Goal: Check status: Check status

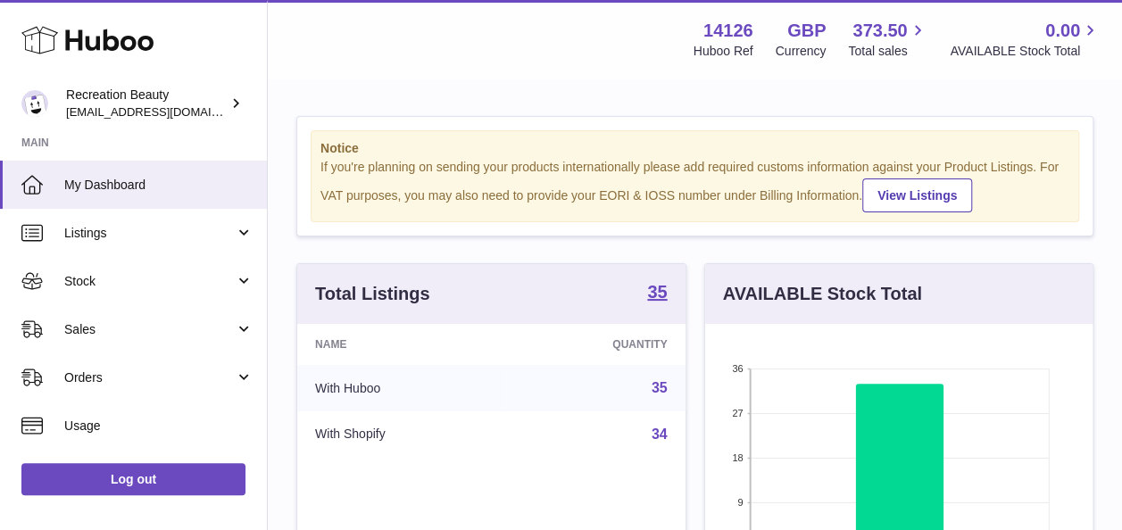
scroll to position [278, 387]
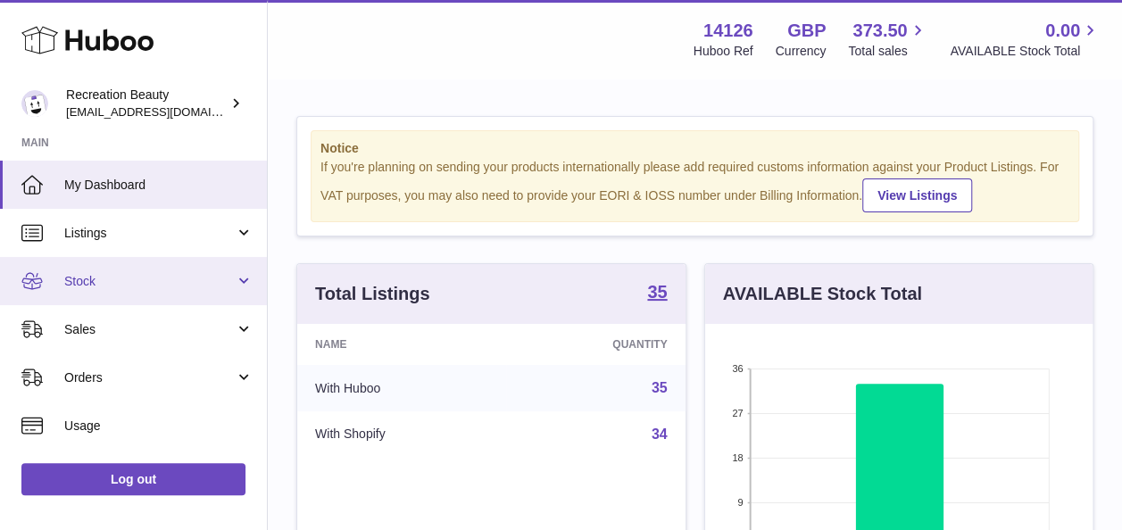
click at [139, 290] on link "Stock" at bounding box center [133, 281] width 267 height 48
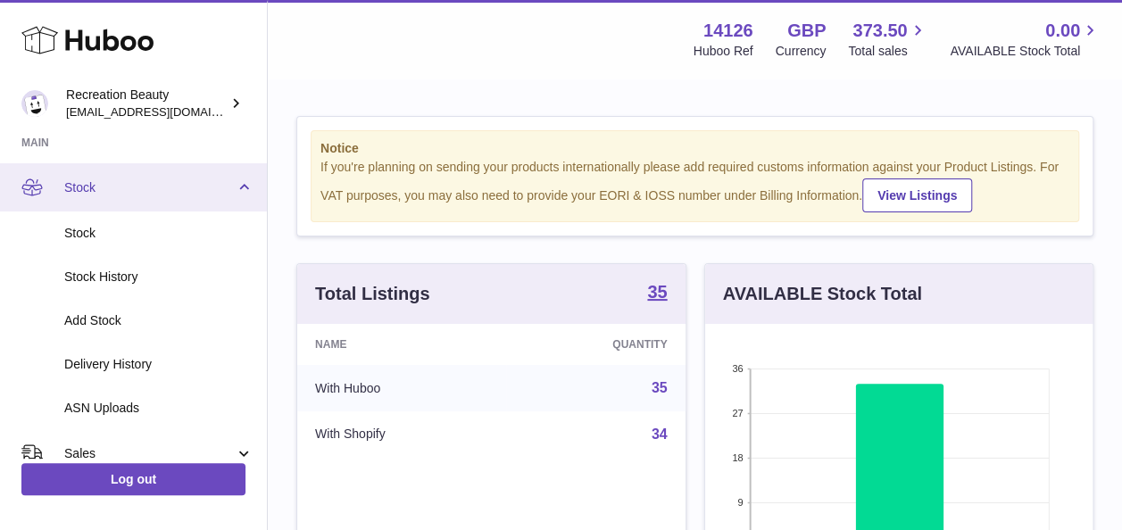
scroll to position [95, 0]
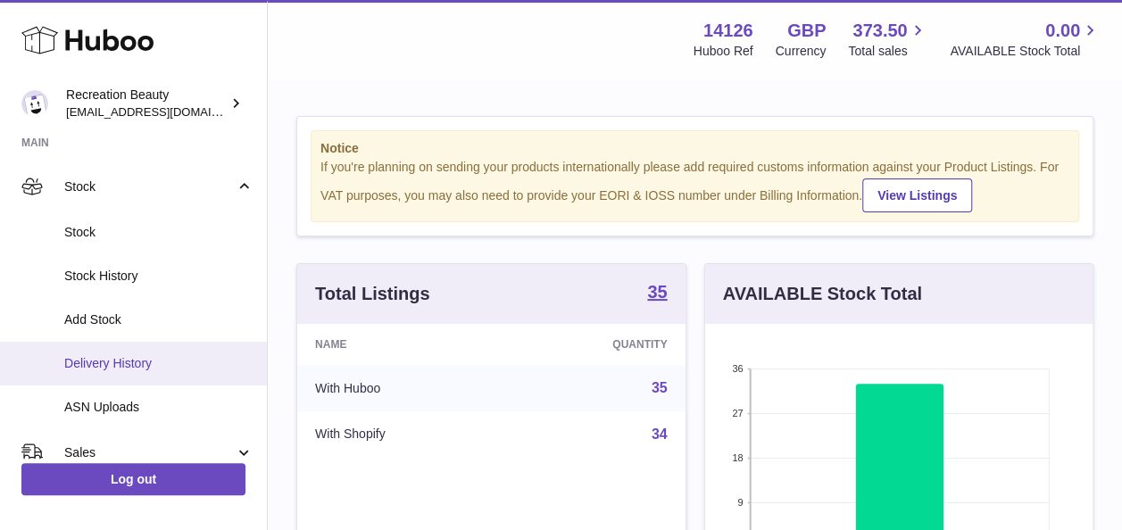
click at [163, 353] on link "Delivery History" at bounding box center [133, 364] width 267 height 44
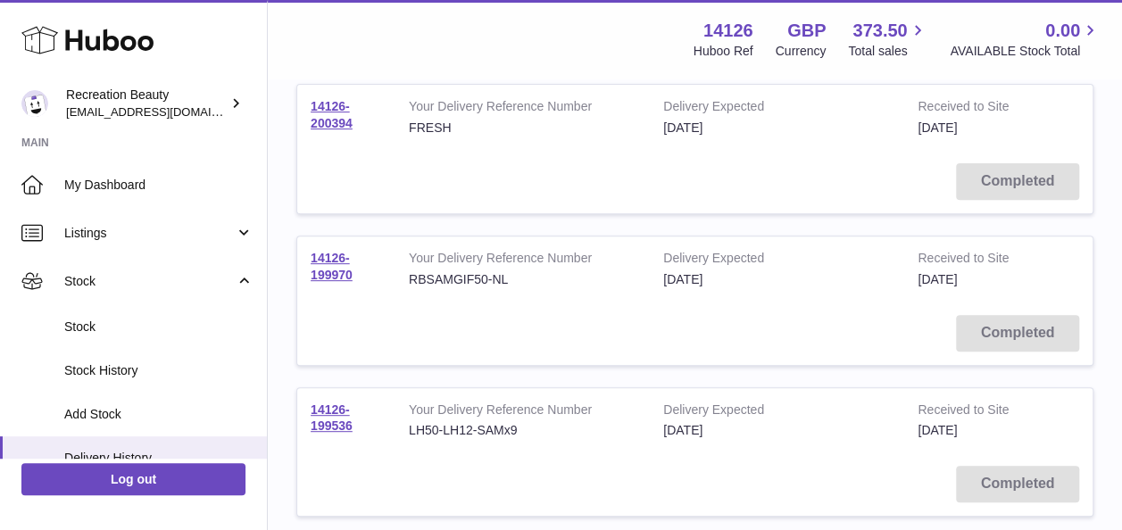
scroll to position [241, 0]
click at [336, 112] on link "14126-200394" at bounding box center [332, 114] width 42 height 31
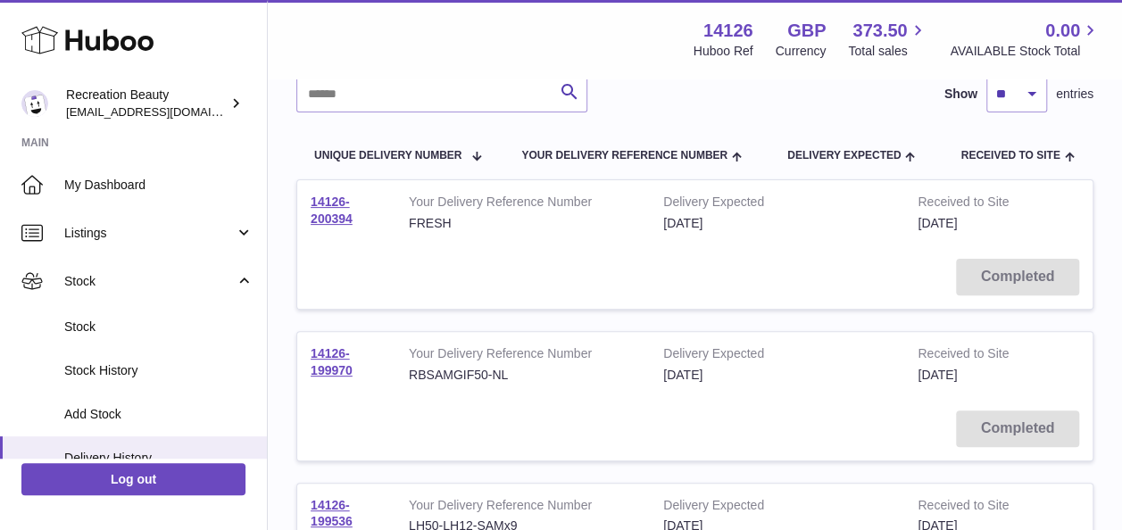
scroll to position [146, 0]
click at [320, 370] on link "14126-199970" at bounding box center [332, 360] width 42 height 31
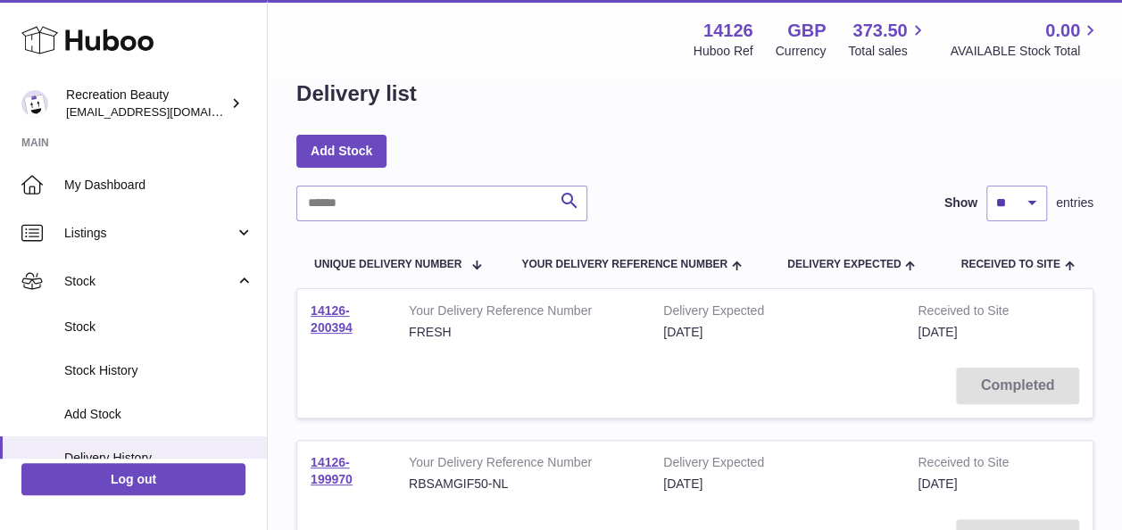
scroll to position [25, 0]
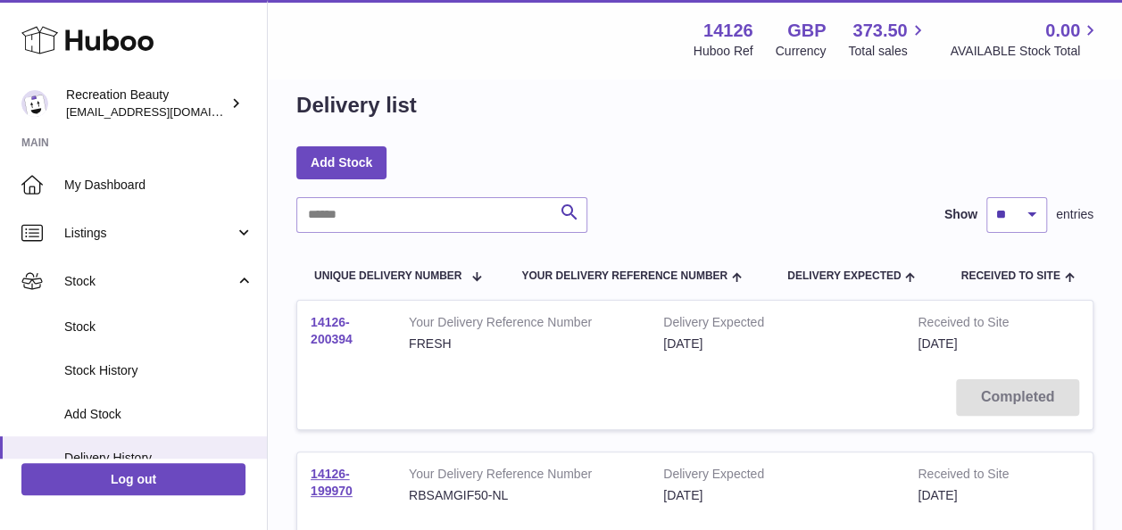
click at [324, 318] on link "14126-200394" at bounding box center [332, 330] width 42 height 31
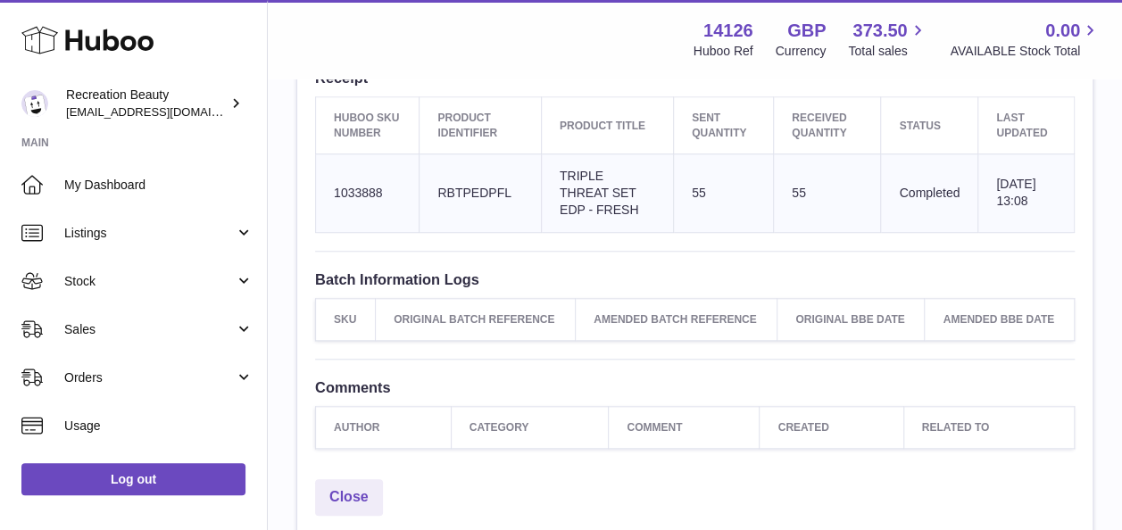
scroll to position [628, 0]
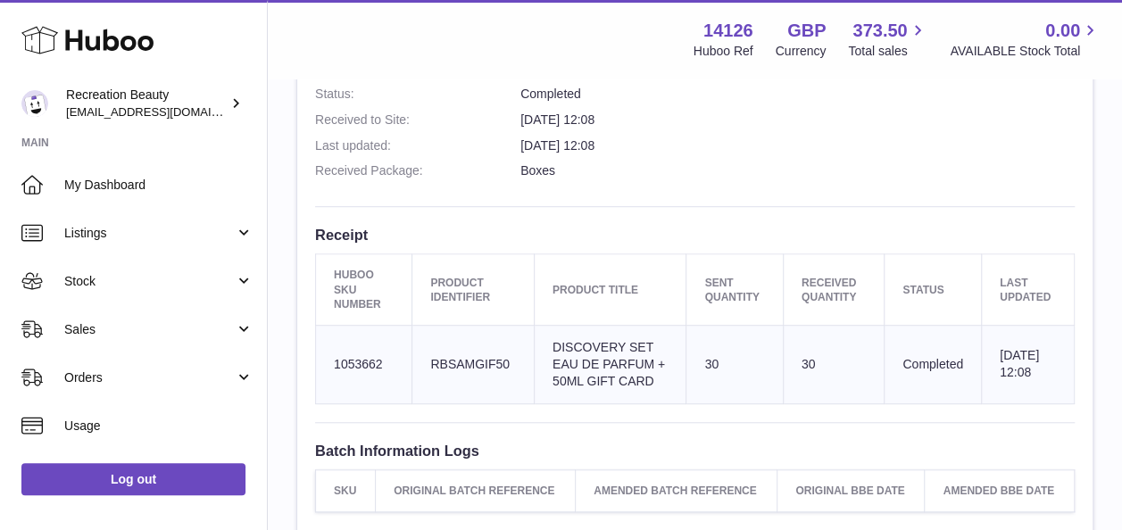
scroll to position [527, 0]
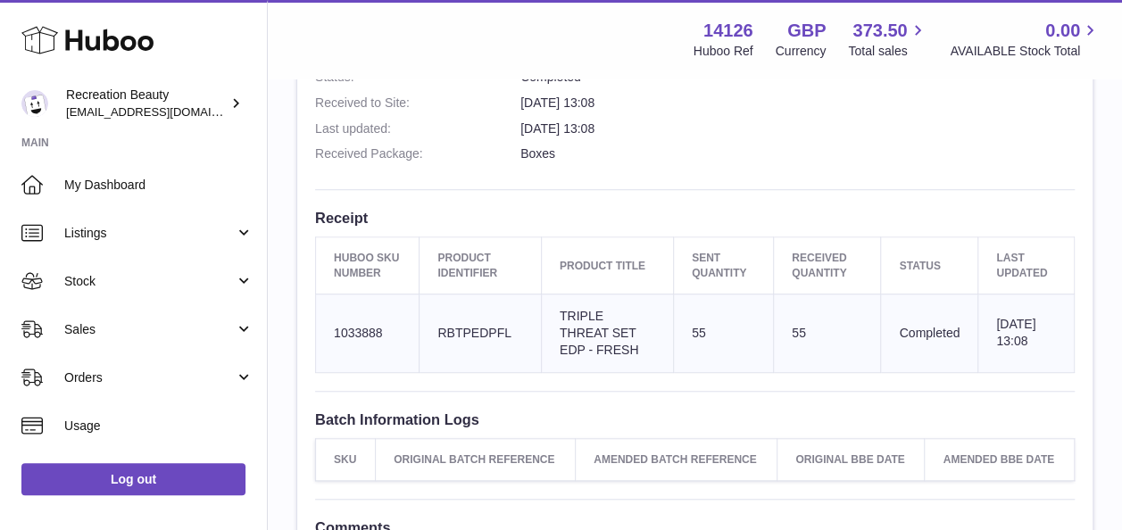
scroll to position [530, 0]
